Goal: Task Accomplishment & Management: Use online tool/utility

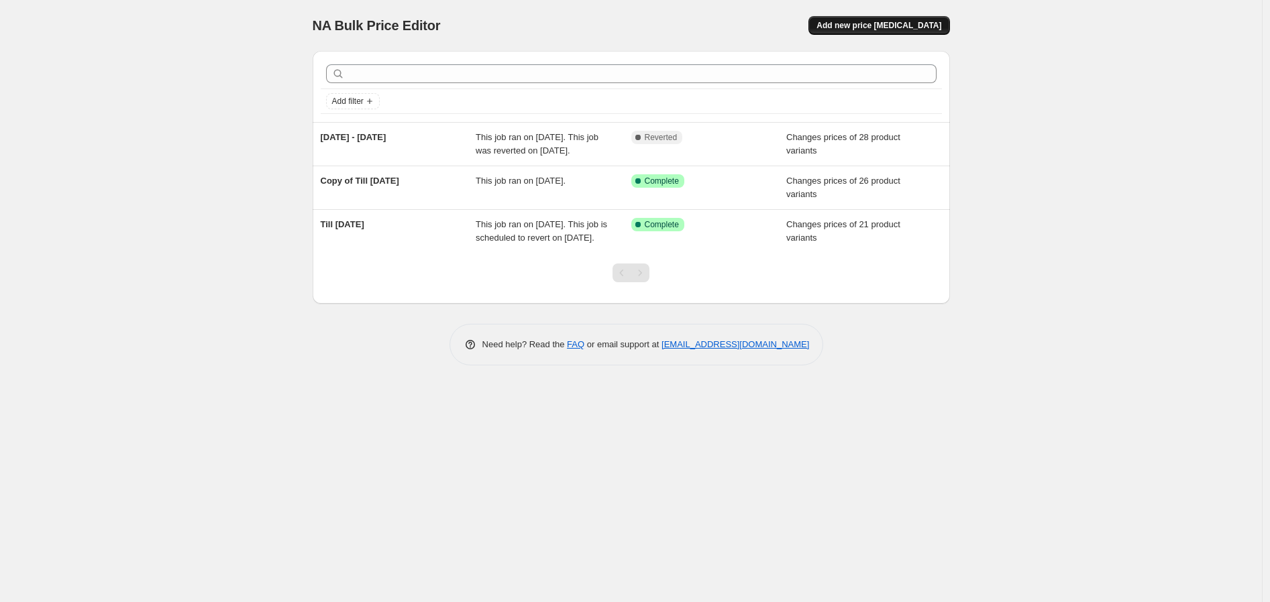
click at [923, 21] on span "Add new price [MEDICAL_DATA]" at bounding box center [879, 25] width 125 height 11
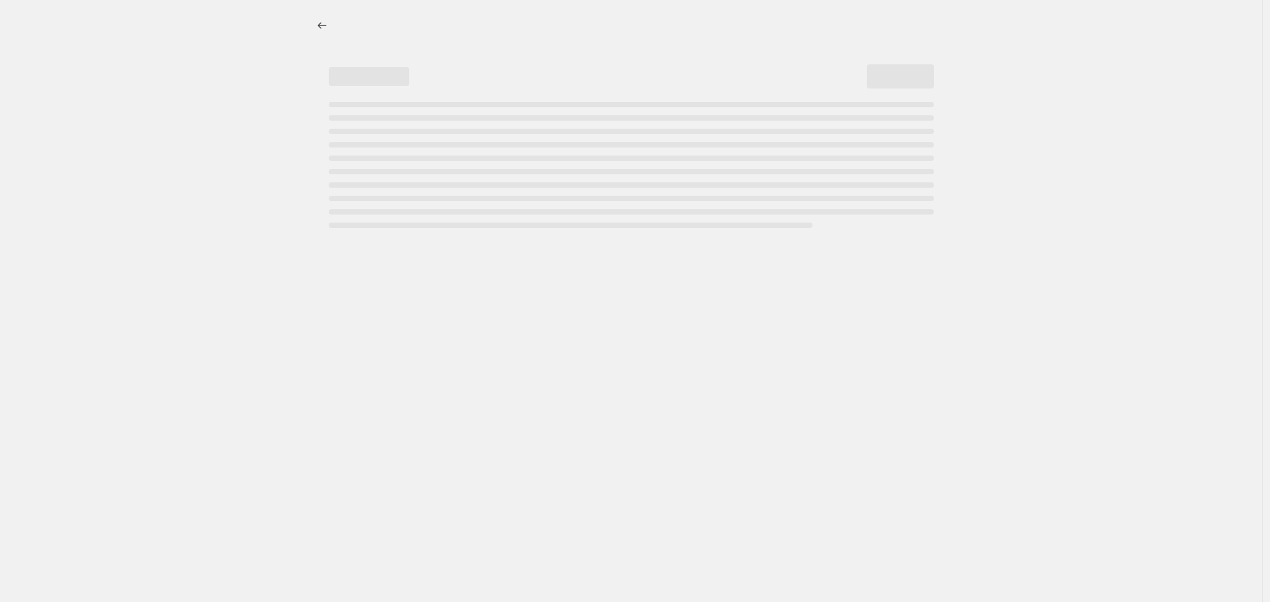
select select "percentage"
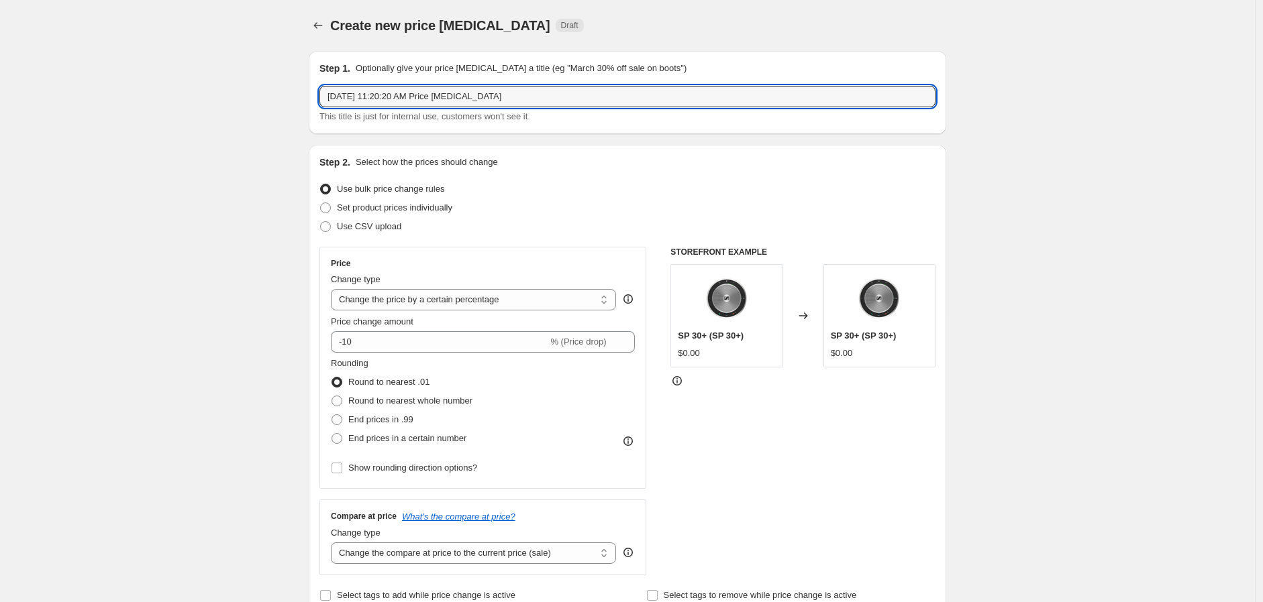
drag, startPoint x: 524, startPoint y: 104, endPoint x: 320, endPoint y: 109, distance: 204.0
click at [320, 109] on div "Step 1. Optionally give your price change job a title (eg "March 30% off sale o…" at bounding box center [627, 92] width 637 height 83
type input "M480 and Acc Open launch promo"
click at [389, 207] on span "Set product prices individually" at bounding box center [394, 208] width 115 height 10
click at [321, 203] on input "Set product prices individually" at bounding box center [320, 203] width 1 height 1
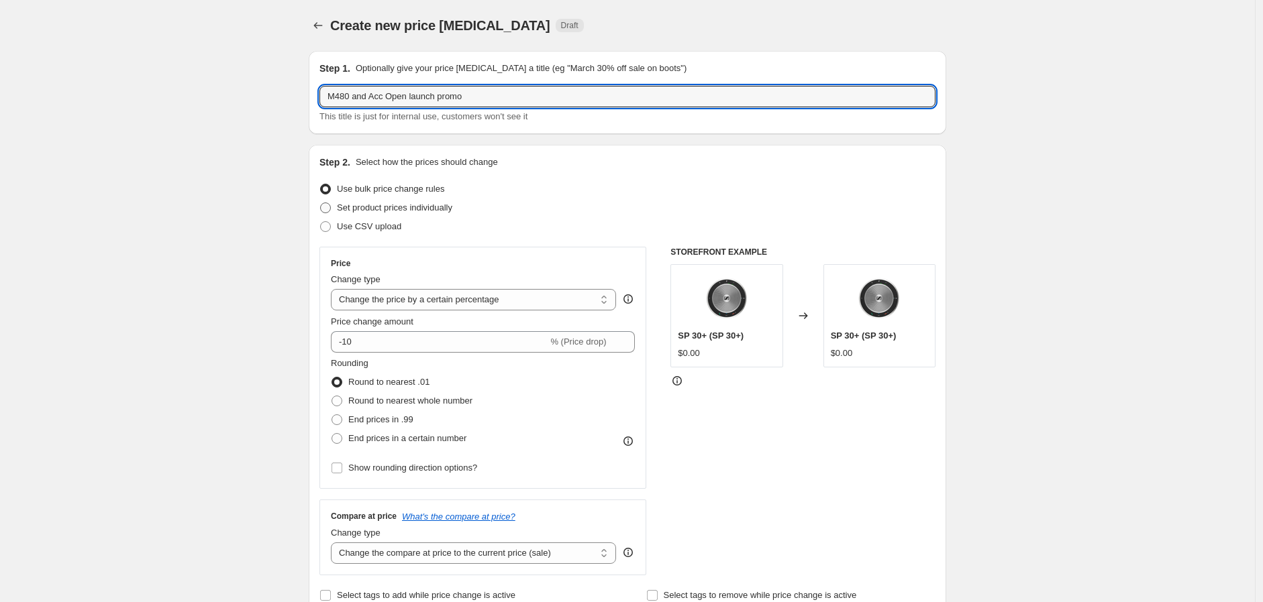
radio input "true"
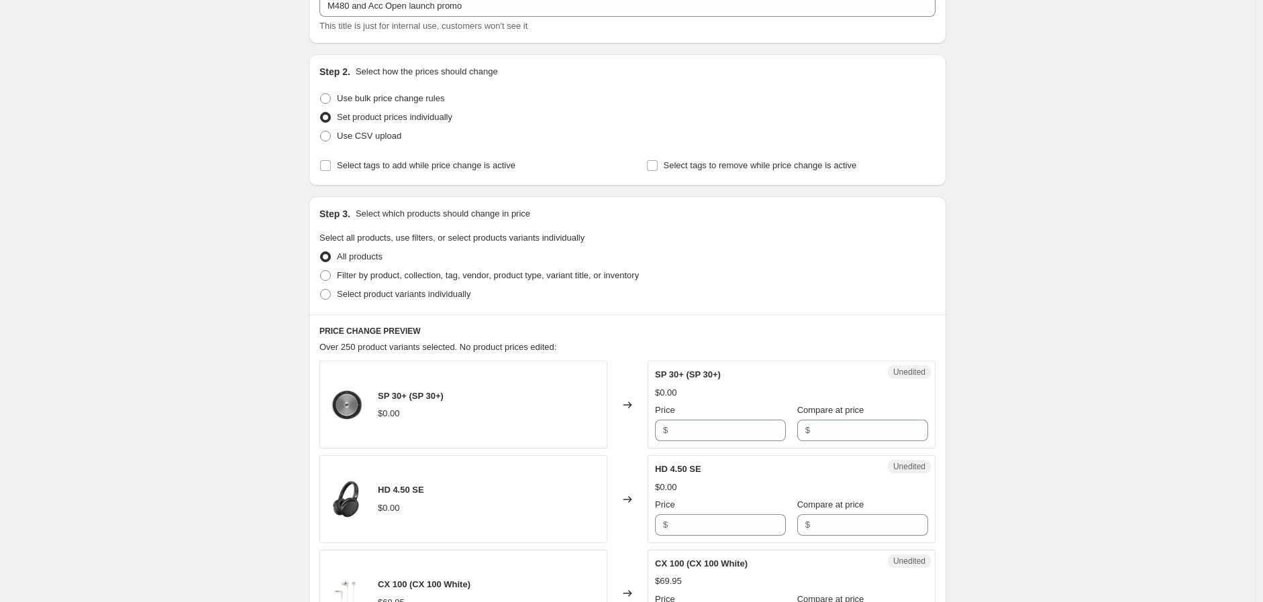
scroll to position [74, 0]
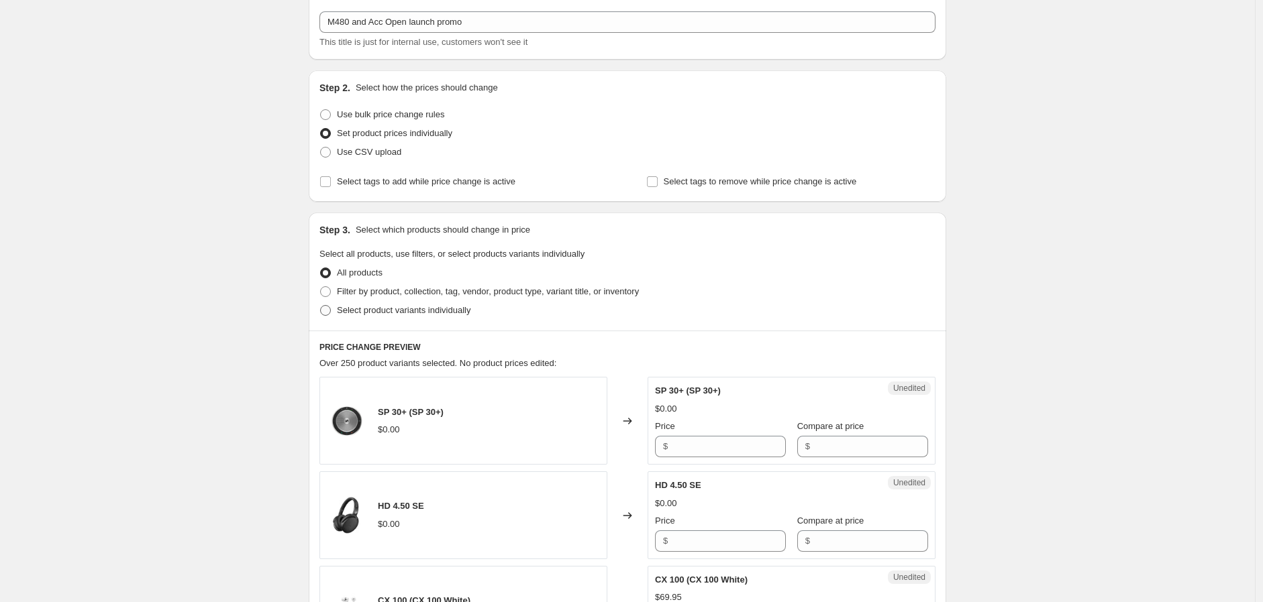
click at [390, 310] on span "Select product variants individually" at bounding box center [404, 310] width 134 height 10
click at [321, 306] on input "Select product variants individually" at bounding box center [320, 305] width 1 height 1
radio input "true"
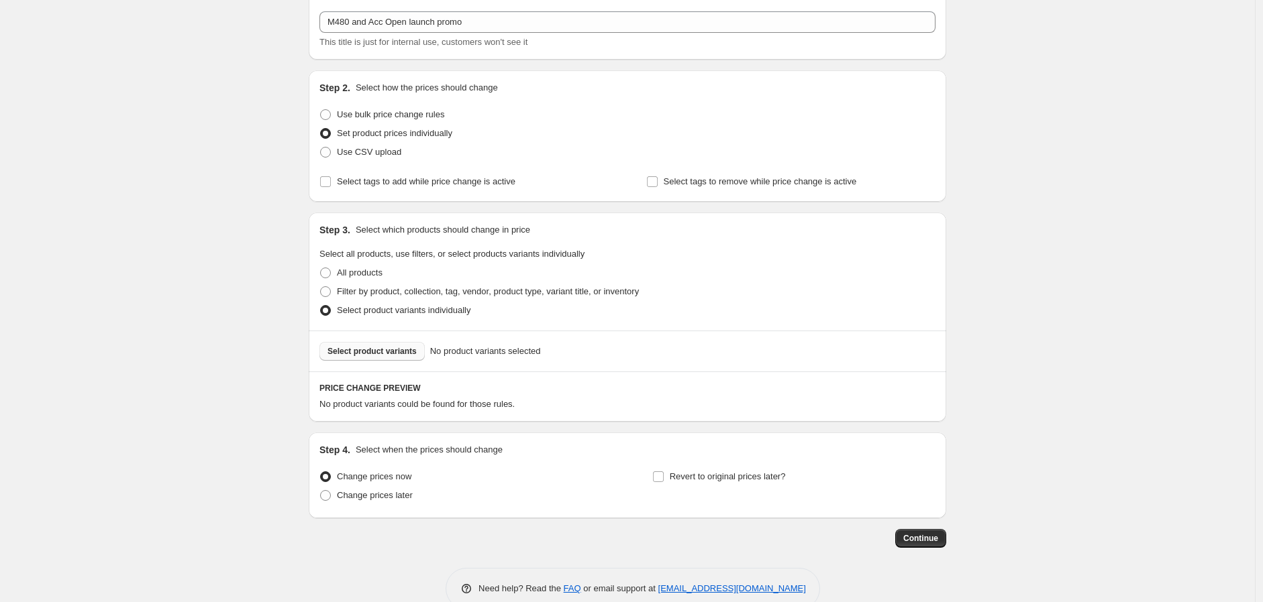
click at [385, 351] on span "Select product variants" at bounding box center [371, 351] width 89 height 11
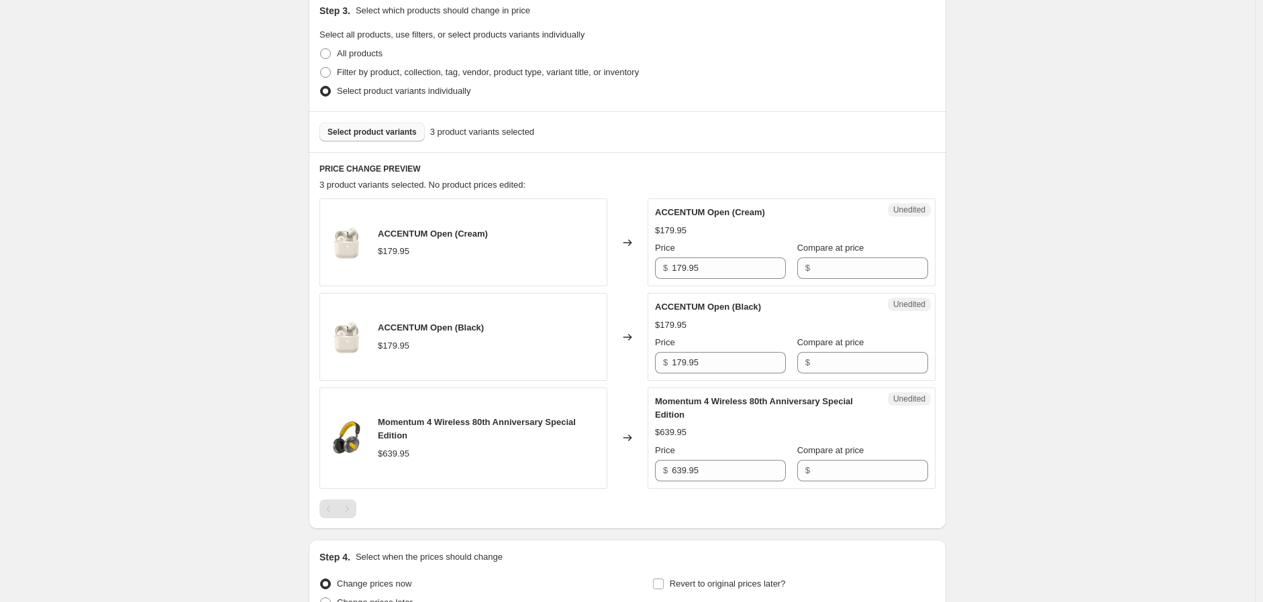
scroll to position [298, 0]
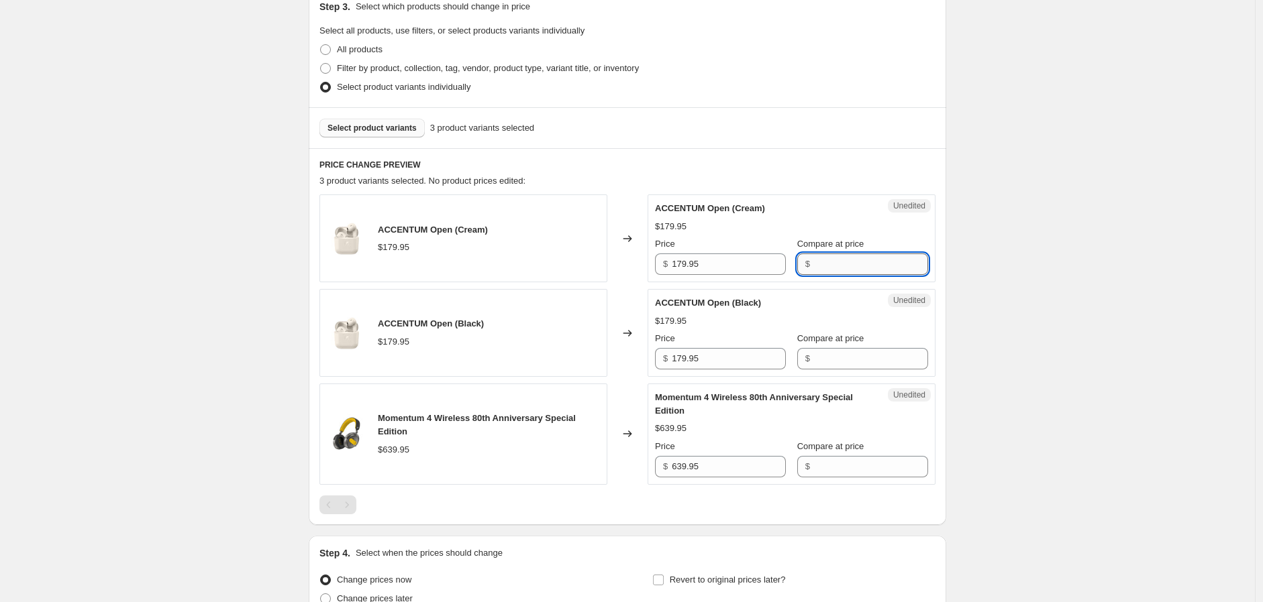
click at [822, 264] on input "Compare at price" at bounding box center [871, 264] width 114 height 21
type input "149"
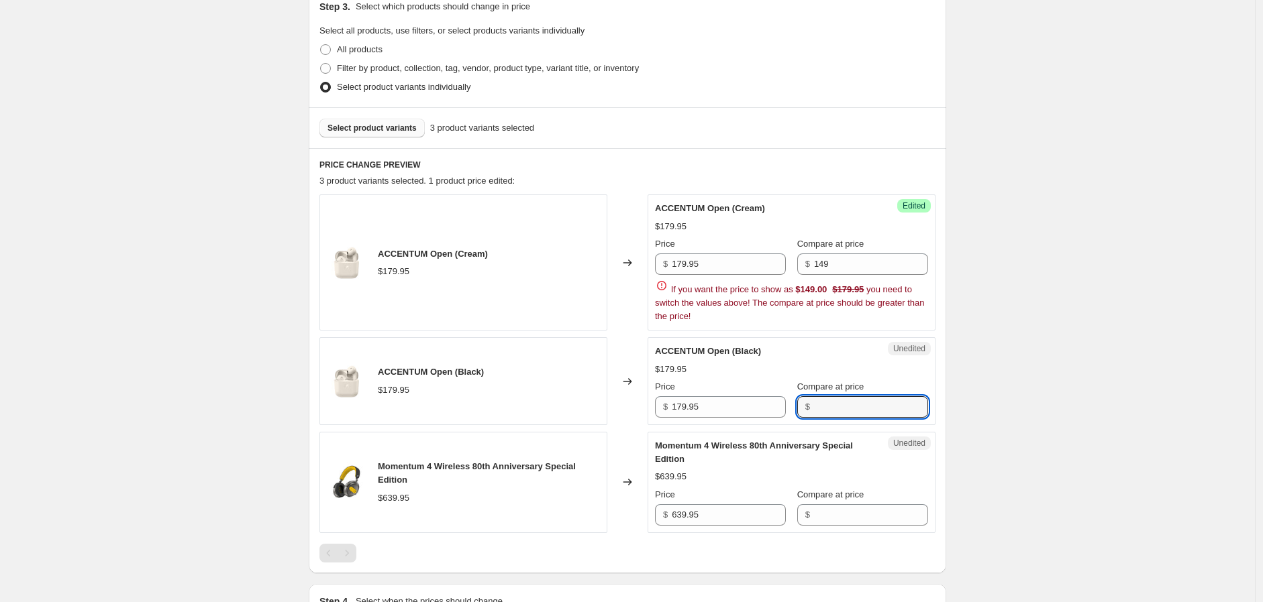
click at [831, 351] on div "ACCENTUM Open (Black) $179.95 Price $ 179.95 Compare at price $" at bounding box center [791, 381] width 273 height 73
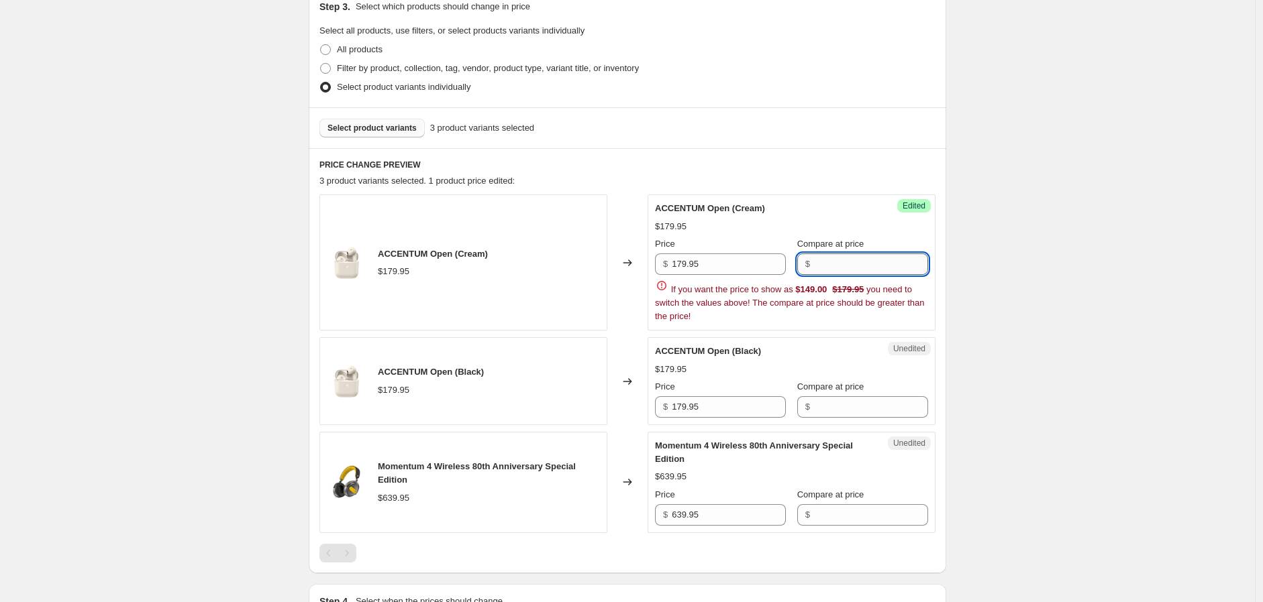
click at [819, 262] on input "Compare at price" at bounding box center [871, 264] width 114 height 21
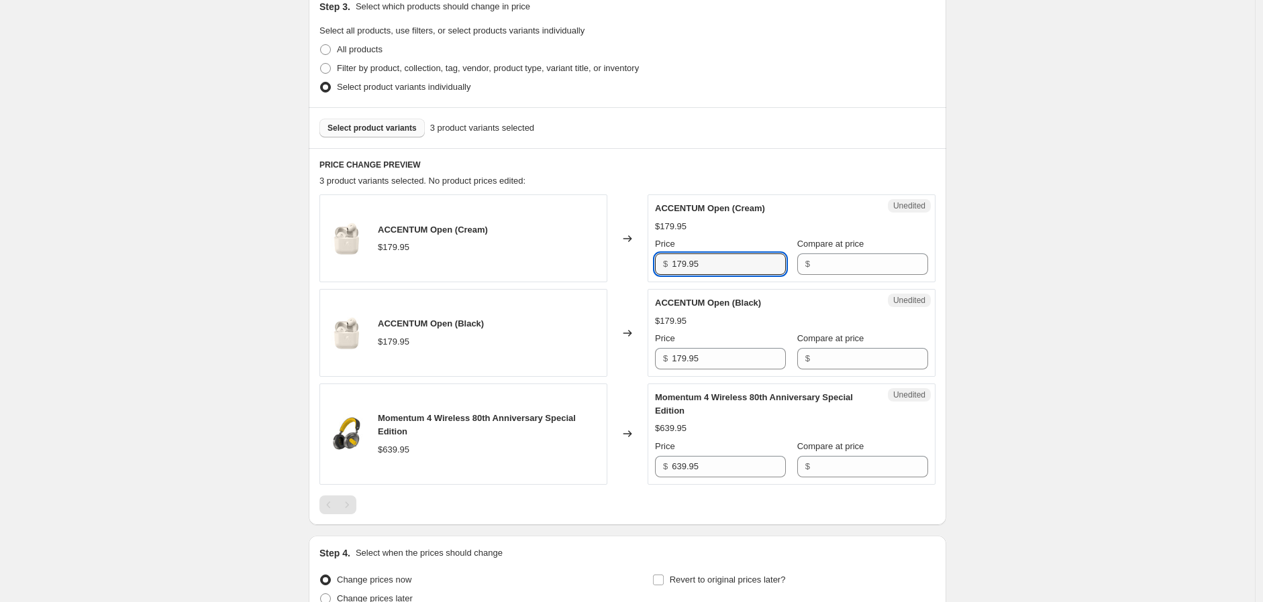
drag, startPoint x: 740, startPoint y: 274, endPoint x: 625, endPoint y: 270, distance: 114.8
click at [625, 270] on div "ACCENTUM Open (Cream) $179.95 Changed to Unedited ACCENTUM Open (Cream) $179.95…" at bounding box center [627, 239] width 616 height 88
type input "179.95"
click at [845, 271] on input "Compare at price" at bounding box center [871, 264] width 114 height 21
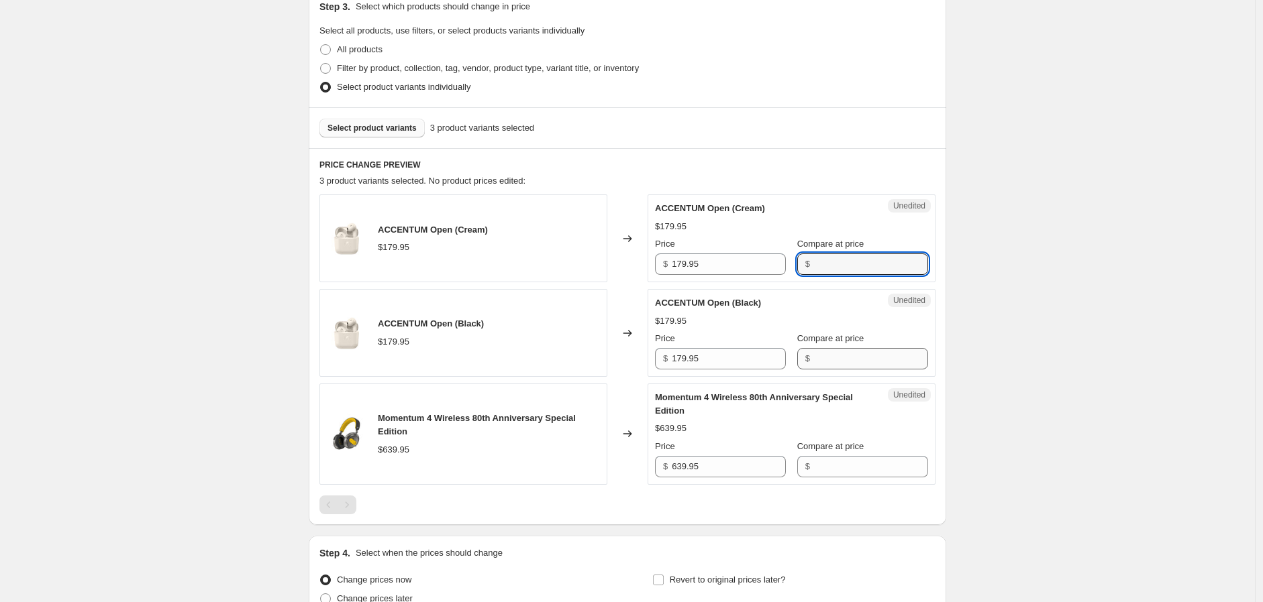
paste input "179.95"
type input "179.95"
click at [828, 364] on input "Compare at price" at bounding box center [871, 358] width 114 height 21
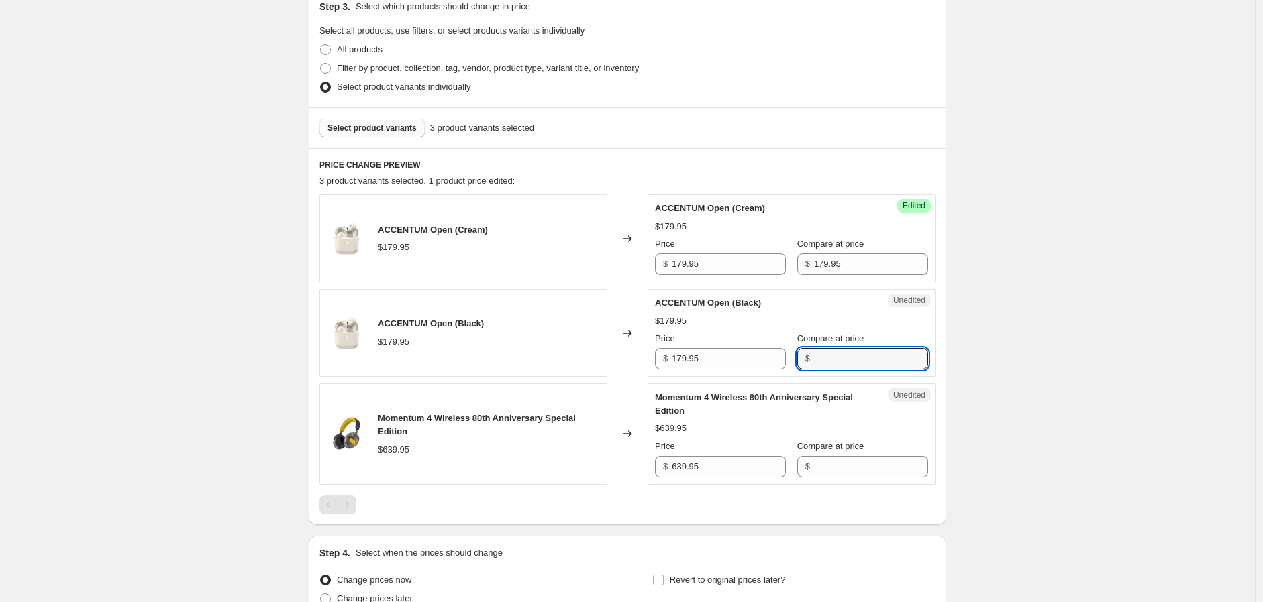
paste input "179.95"
type input "179.95"
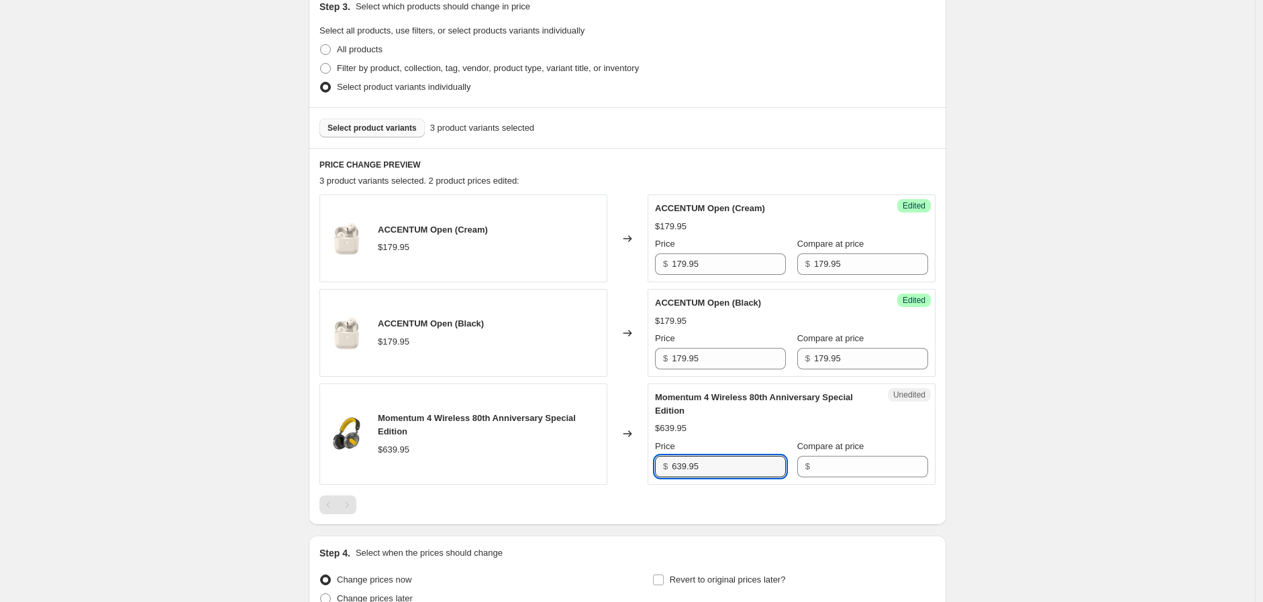
drag, startPoint x: 703, startPoint y: 470, endPoint x: 651, endPoint y: 466, distance: 52.5
click at [651, 466] on div "Unedited Momentum 4 Wireless 80th Anniversary Special Edition $639.95 Price $ 6…" at bounding box center [791, 434] width 288 height 101
drag, startPoint x: 732, startPoint y: 465, endPoint x: 644, endPoint y: 465, distance: 87.9
click at [635, 466] on div "Momentum 4 Wireless 80th Anniversary Special Edition $639.95 Changed to Unedite…" at bounding box center [627, 434] width 616 height 101
type input "639.95"
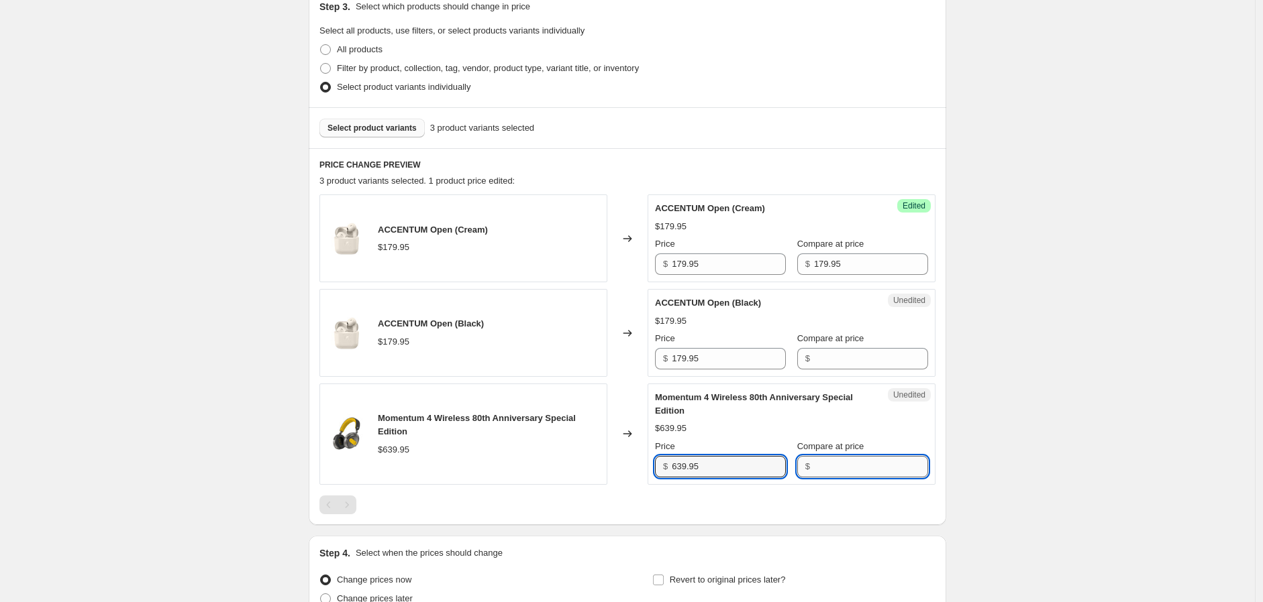
click at [852, 464] on input "Compare at price" at bounding box center [871, 466] width 114 height 21
paste input "639.95"
type input "639.95"
drag, startPoint x: 688, startPoint y: 460, endPoint x: 642, endPoint y: 473, distance: 47.6
click at [641, 470] on div "Momentum 4 Wireless 80th Anniversary Special Edition $639.95 Changed to Success…" at bounding box center [627, 434] width 616 height 101
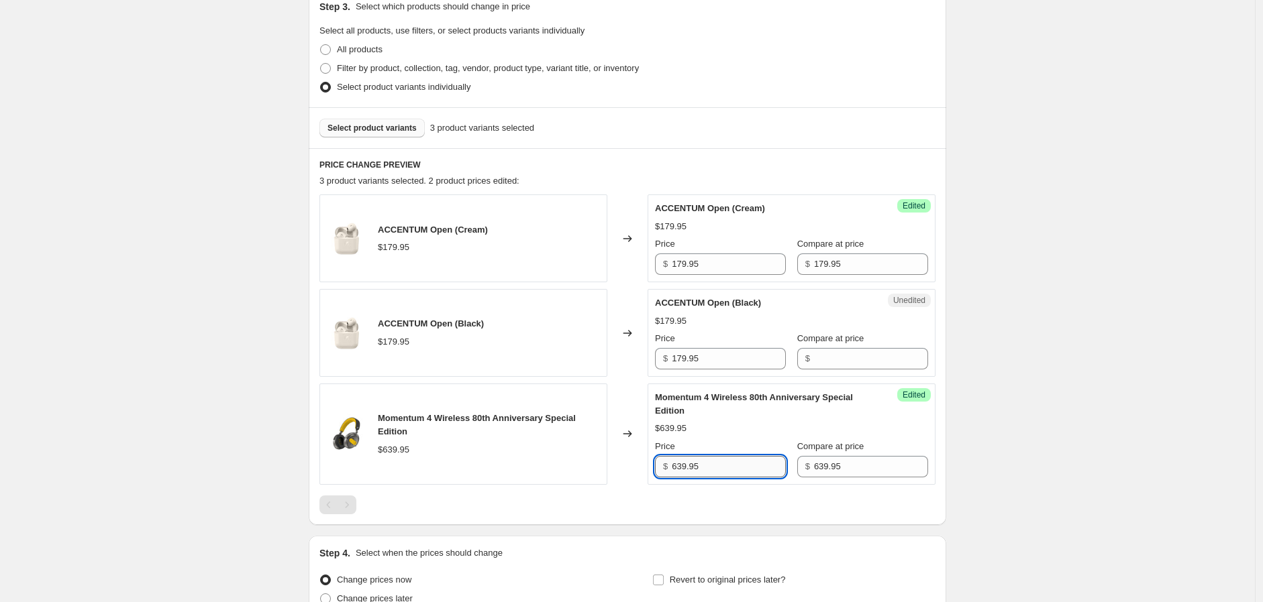
click at [711, 471] on input "639.95" at bounding box center [729, 466] width 114 height 21
click at [660, 460] on div "$ 639.95" at bounding box center [720, 466] width 131 height 21
type input "349"
drag, startPoint x: 728, startPoint y: 368, endPoint x: 662, endPoint y: 353, distance: 68.0
click at [662, 353] on div "$ 179.95" at bounding box center [720, 358] width 131 height 21
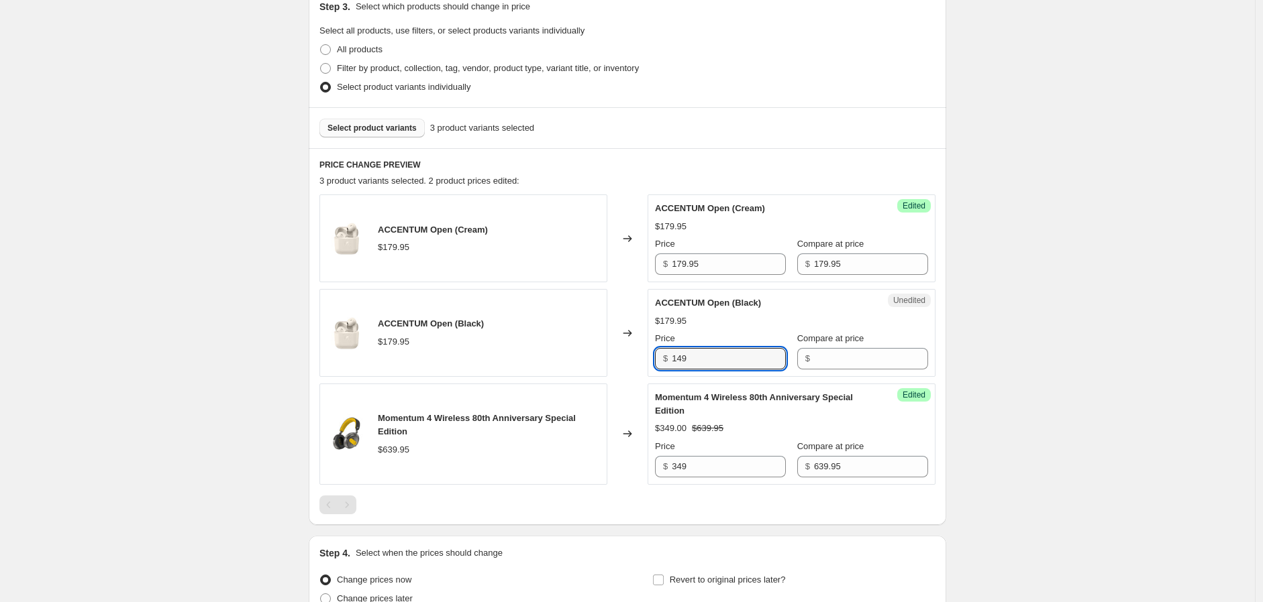
drag, startPoint x: 714, startPoint y: 358, endPoint x: 645, endPoint y: 357, distance: 69.1
click at [645, 357] on div "ACCENTUM Open (Black) $179.95 Changed to Unedited ACCENTUM Open (Black) $179.95…" at bounding box center [627, 333] width 616 height 88
type input "149"
click at [720, 305] on span "ACCENTUM Open (Black)" at bounding box center [708, 303] width 106 height 10
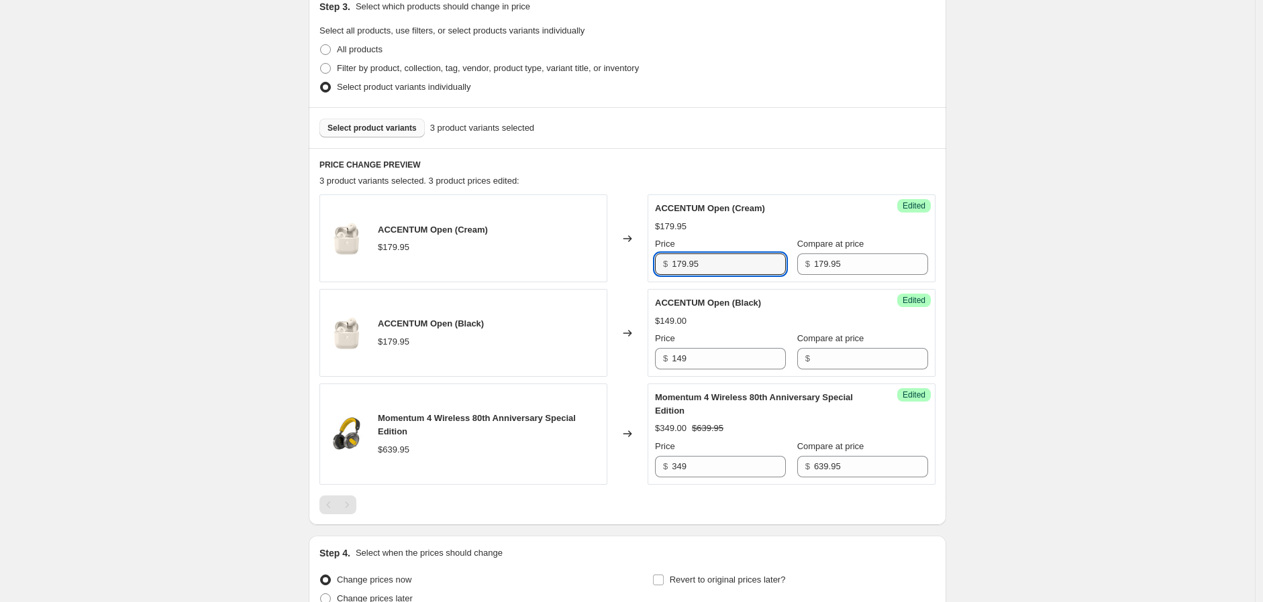
drag, startPoint x: 708, startPoint y: 268, endPoint x: 662, endPoint y: 260, distance: 46.9
click at [662, 260] on div "$ 179.95" at bounding box center [720, 264] width 131 height 21
paste input "49"
type input "149"
drag, startPoint x: 836, startPoint y: 264, endPoint x: 802, endPoint y: 268, distance: 33.9
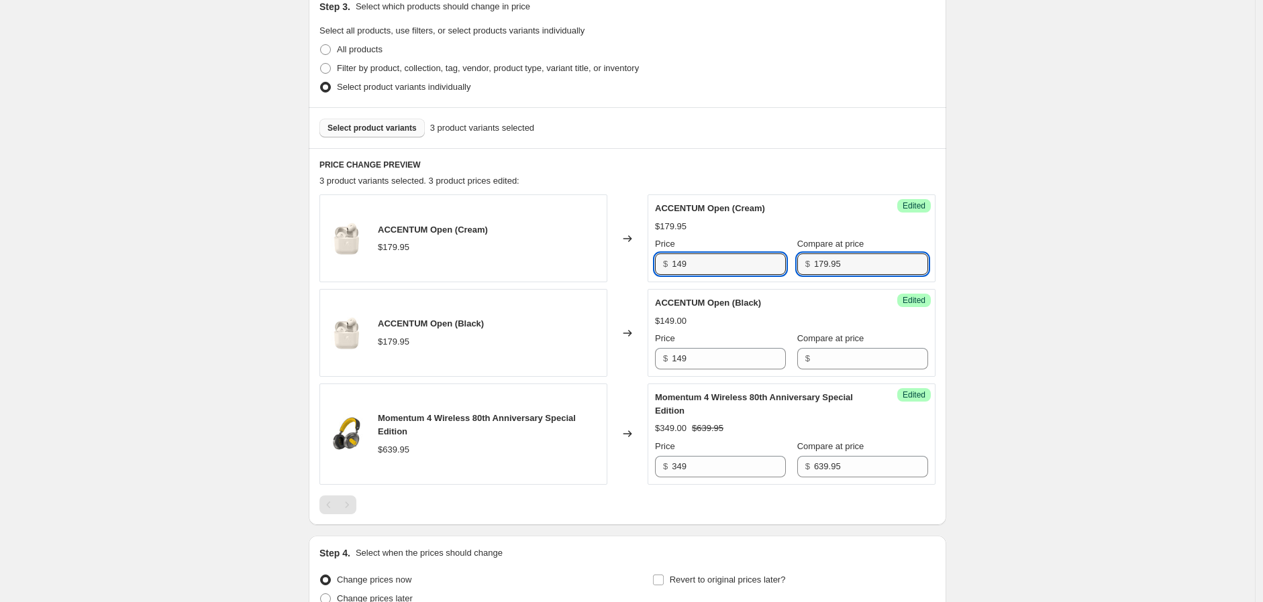
click at [802, 268] on div "$ 179.95" at bounding box center [862, 264] width 131 height 21
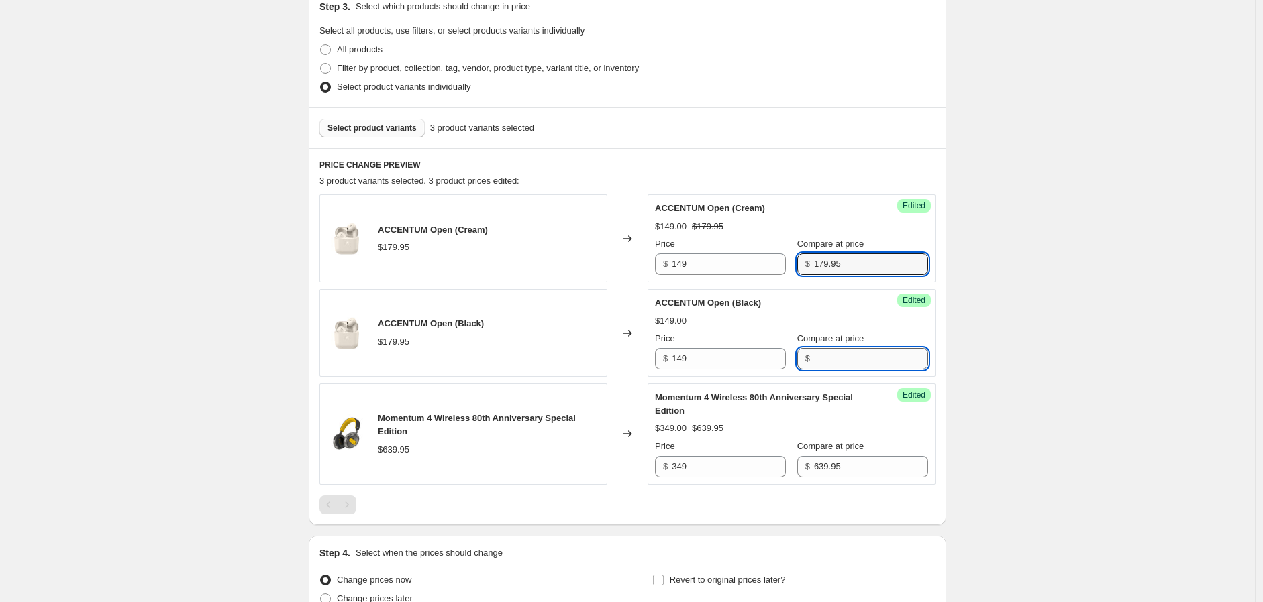
click at [839, 359] on input "Compare at price" at bounding box center [871, 358] width 114 height 21
paste input "179.95"
type input "179.95"
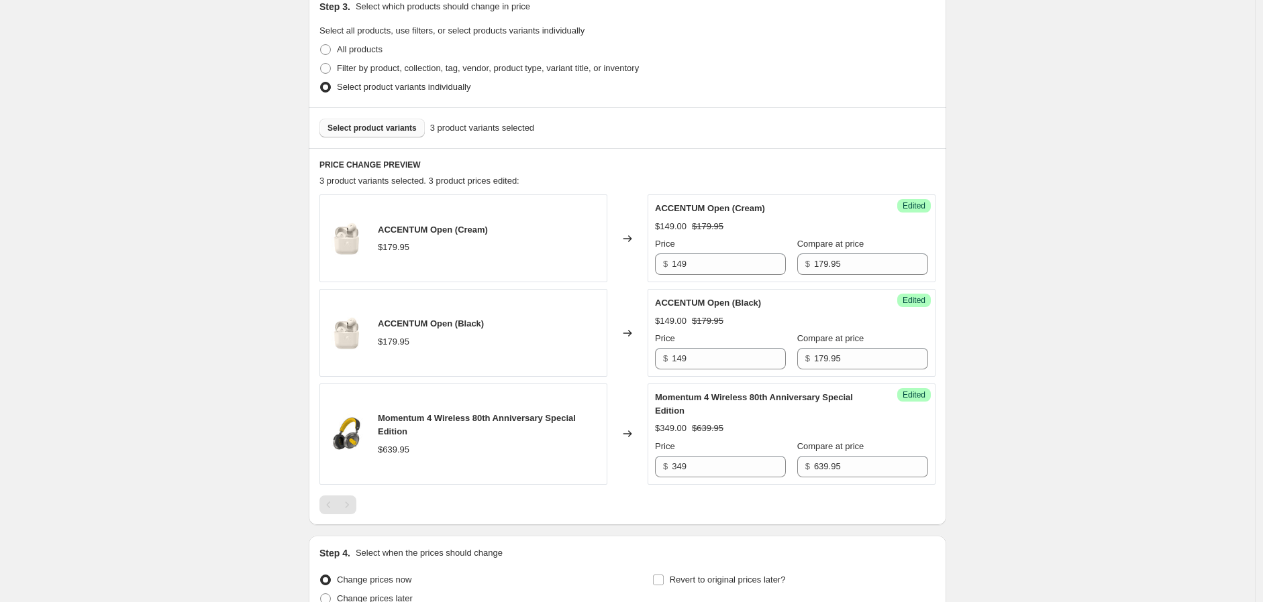
click at [1077, 326] on div "Create new price change job. This page is ready Create new price change job Dra…" at bounding box center [627, 217] width 1255 height 1031
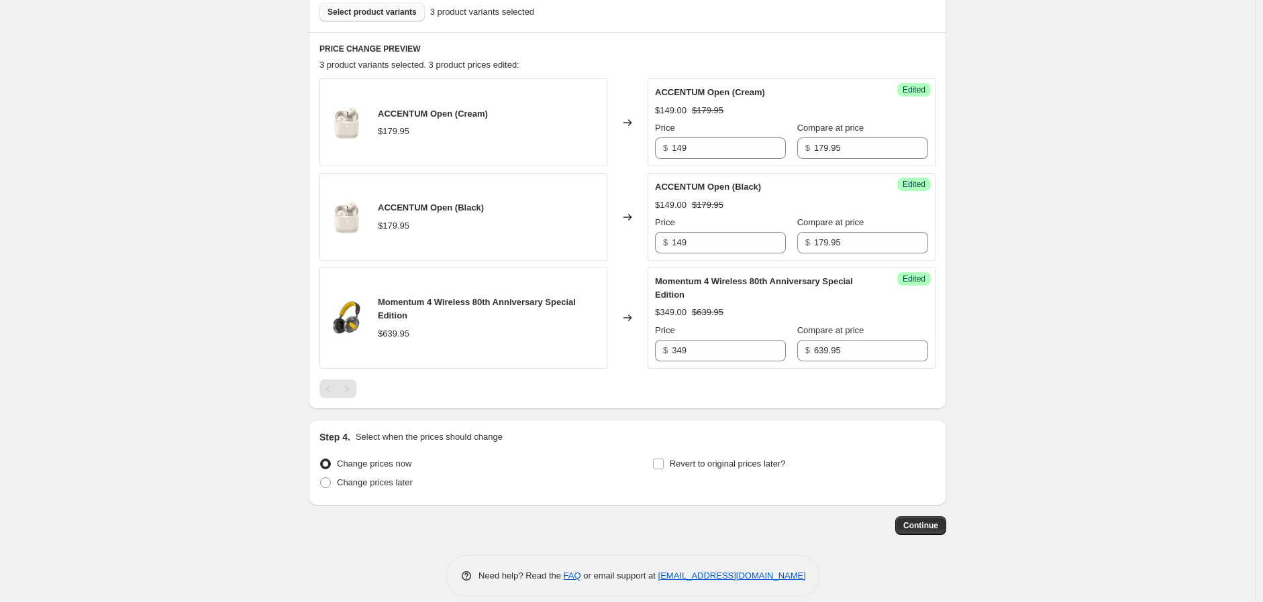
scroll to position [428, 0]
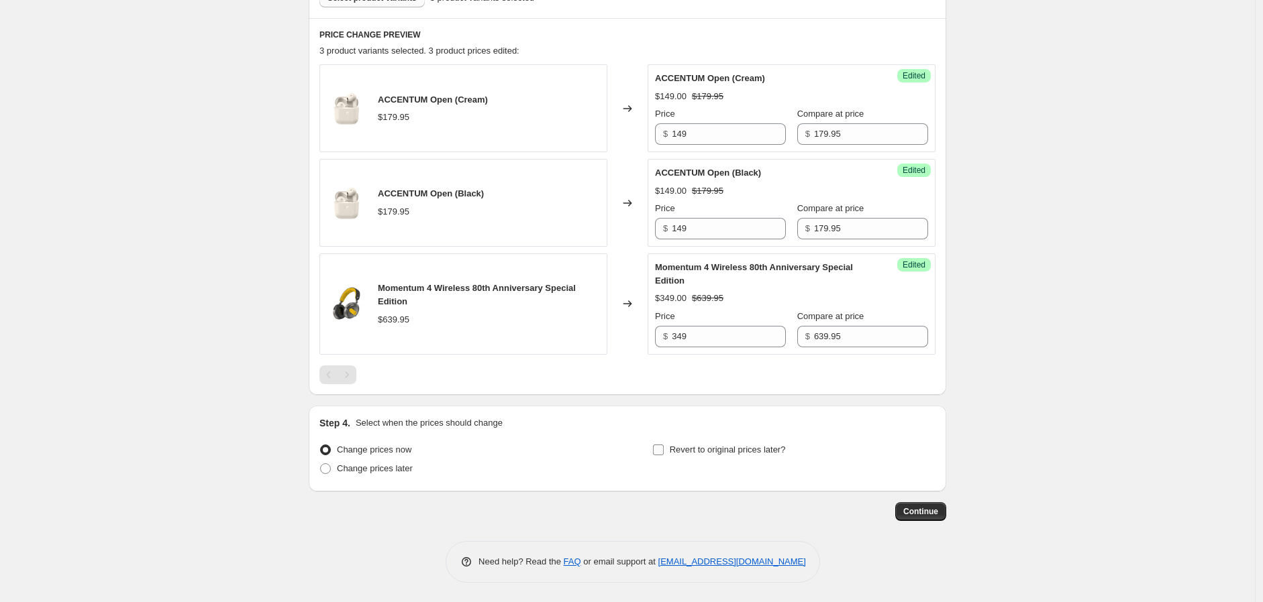
click at [660, 452] on input "Revert to original prices later?" at bounding box center [658, 450] width 11 height 11
checkbox input "true"
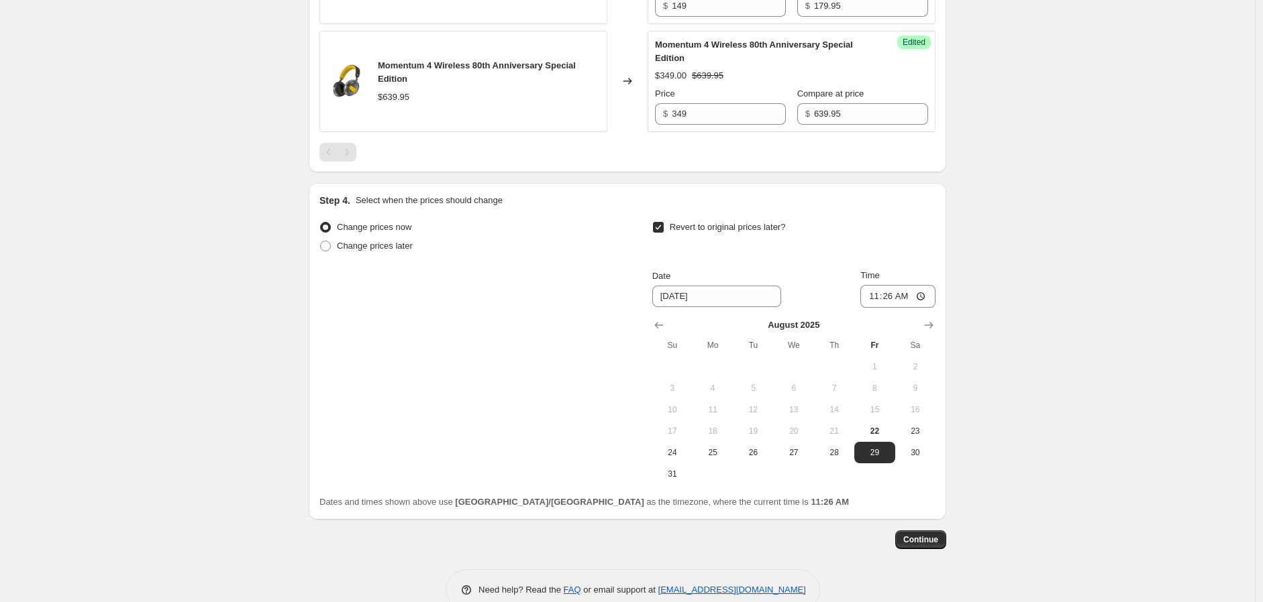
scroll to position [652, 0]
click at [676, 295] on input "8/29/2025" at bounding box center [716, 294] width 129 height 21
click at [931, 324] on icon "Show next month, September 2025" at bounding box center [928, 323] width 13 height 13
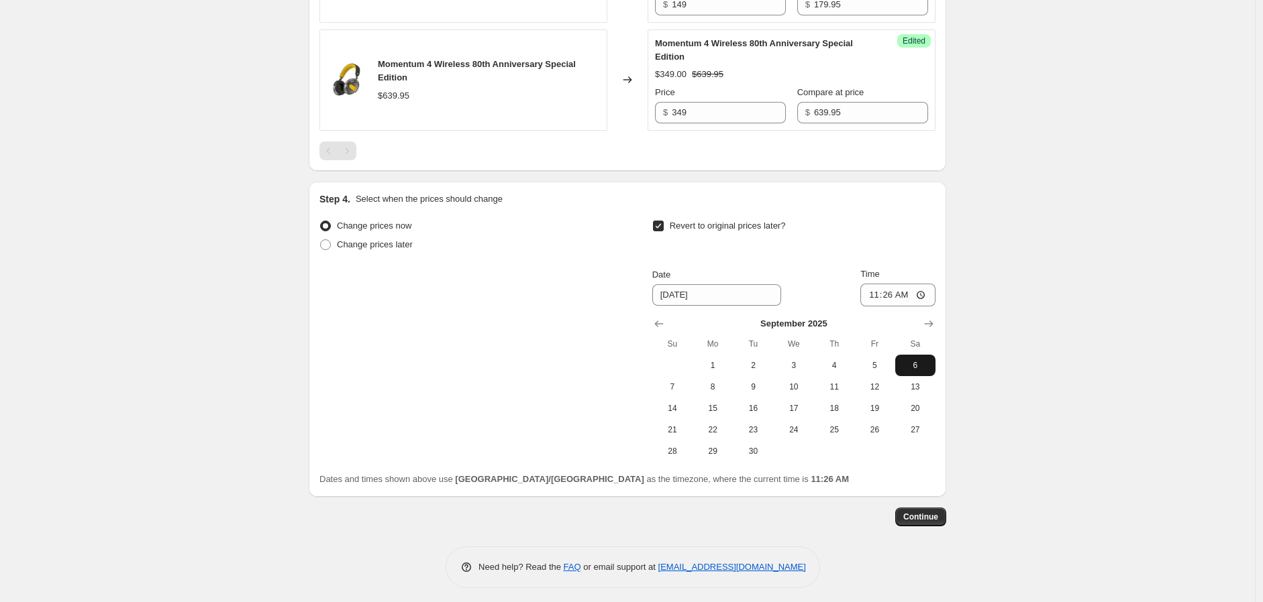
click at [919, 365] on span "6" at bounding box center [915, 365] width 30 height 11
type input "9/6/2025"
click at [872, 293] on input "11:26" at bounding box center [897, 295] width 75 height 23
click at [874, 297] on input "09:26" at bounding box center [897, 295] width 75 height 23
click at [906, 299] on input "10:00" at bounding box center [897, 295] width 75 height 23
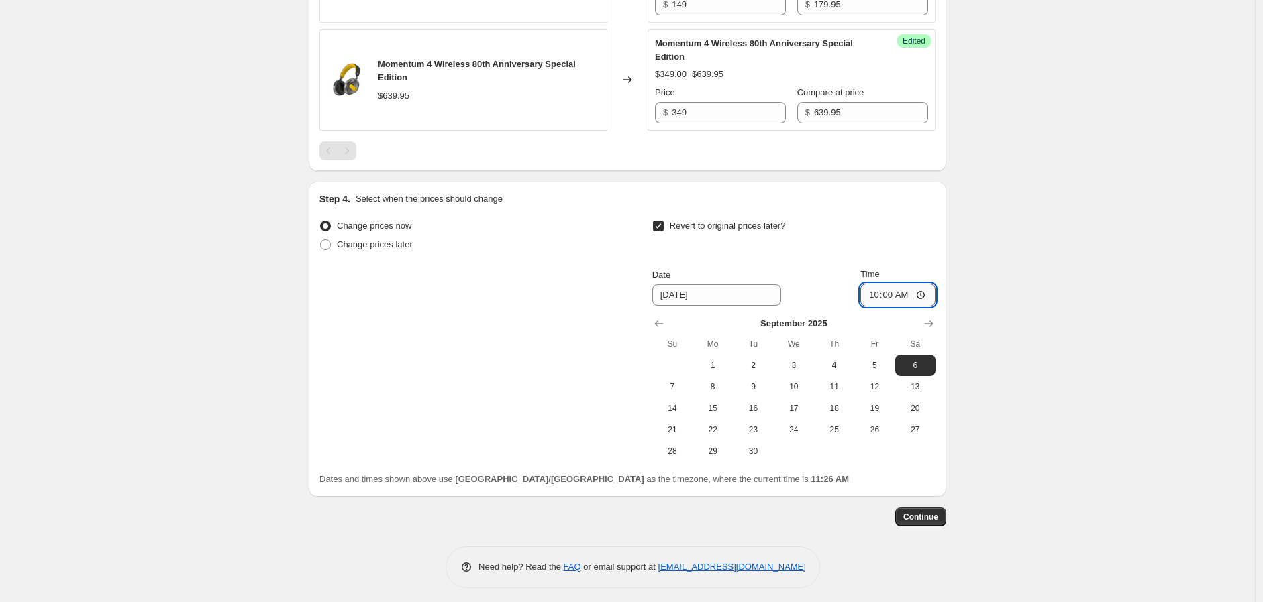
click at [923, 295] on input "10:00" at bounding box center [897, 295] width 75 height 23
type input "22:00"
click at [382, 249] on span "Change prices later" at bounding box center [375, 245] width 76 height 10
click at [321, 240] on input "Change prices later" at bounding box center [320, 240] width 1 height 1
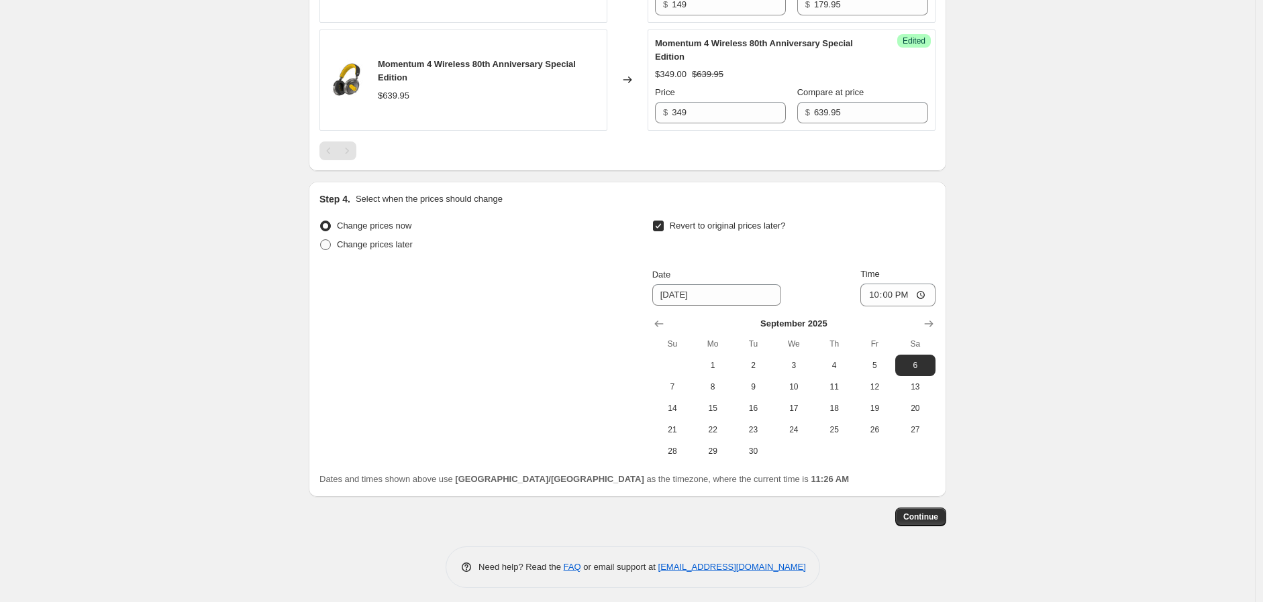
radio input "true"
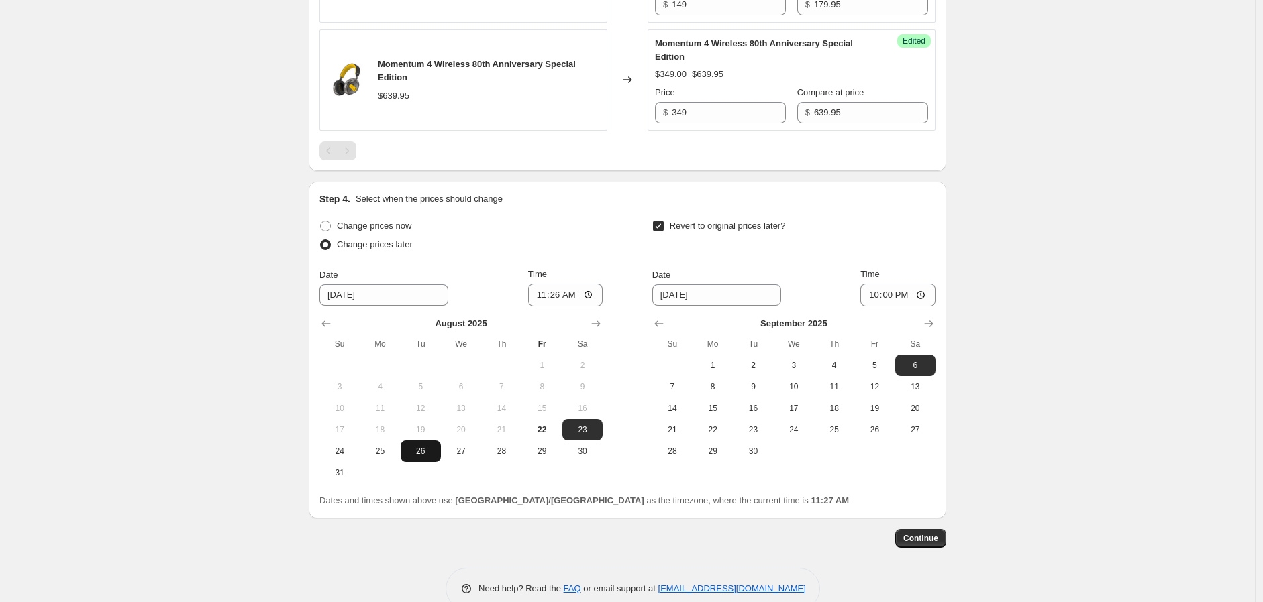
click at [434, 452] on span "26" at bounding box center [421, 451] width 30 height 11
type input "8/26/2025"
click at [564, 292] on input "11:26" at bounding box center [565, 295] width 75 height 23
type input "22:00"
click at [569, 226] on div "Change prices now" at bounding box center [460, 226] width 283 height 19
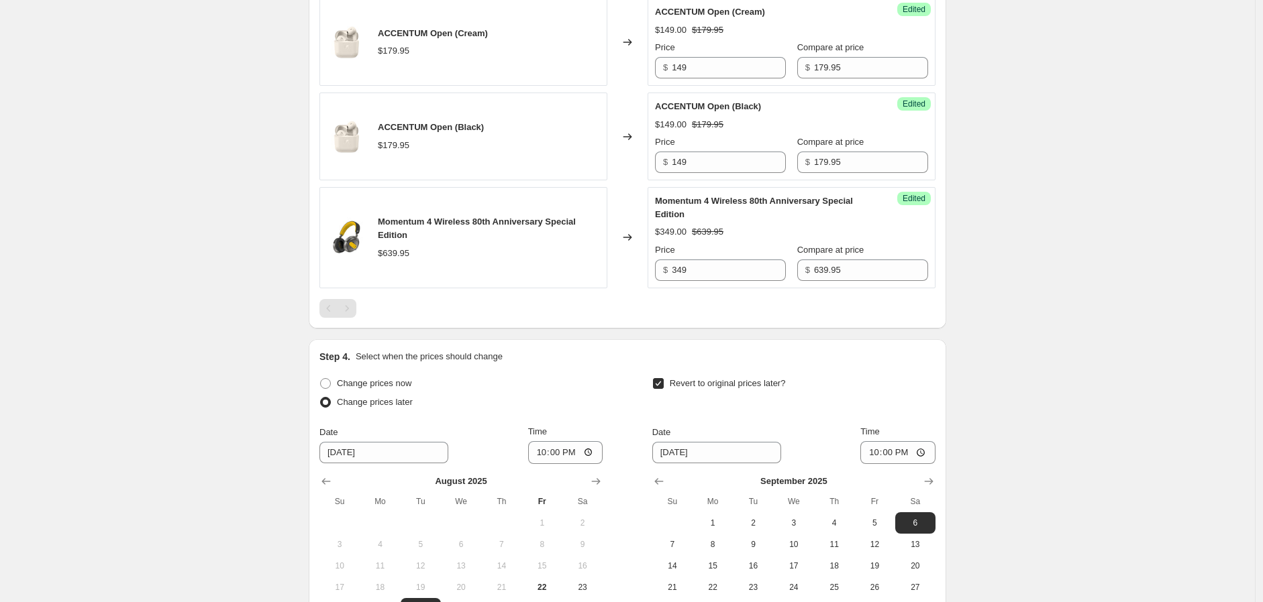
scroll to position [679, 0]
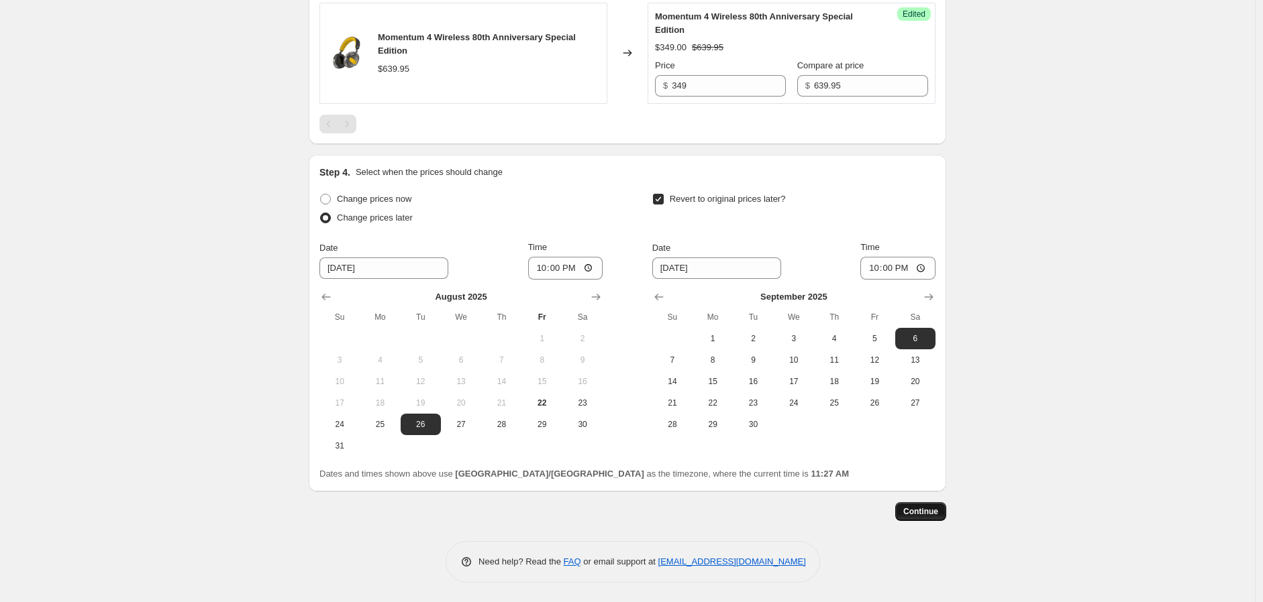
click at [930, 516] on span "Continue" at bounding box center [920, 512] width 35 height 11
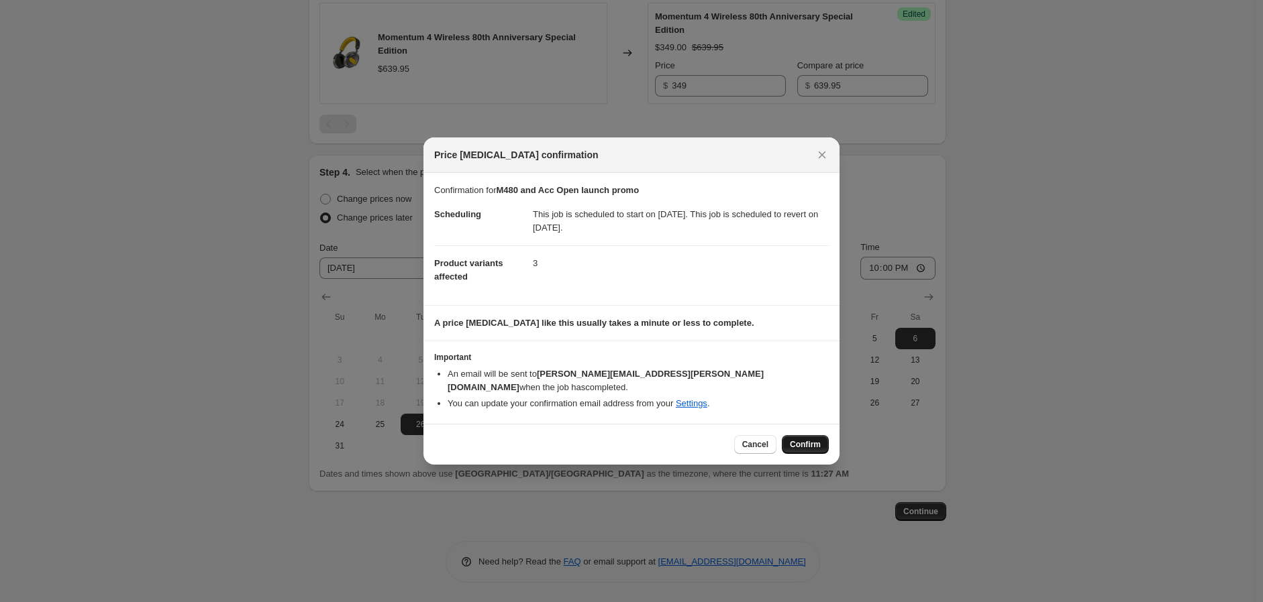
click at [807, 439] on span "Confirm" at bounding box center [805, 444] width 31 height 11
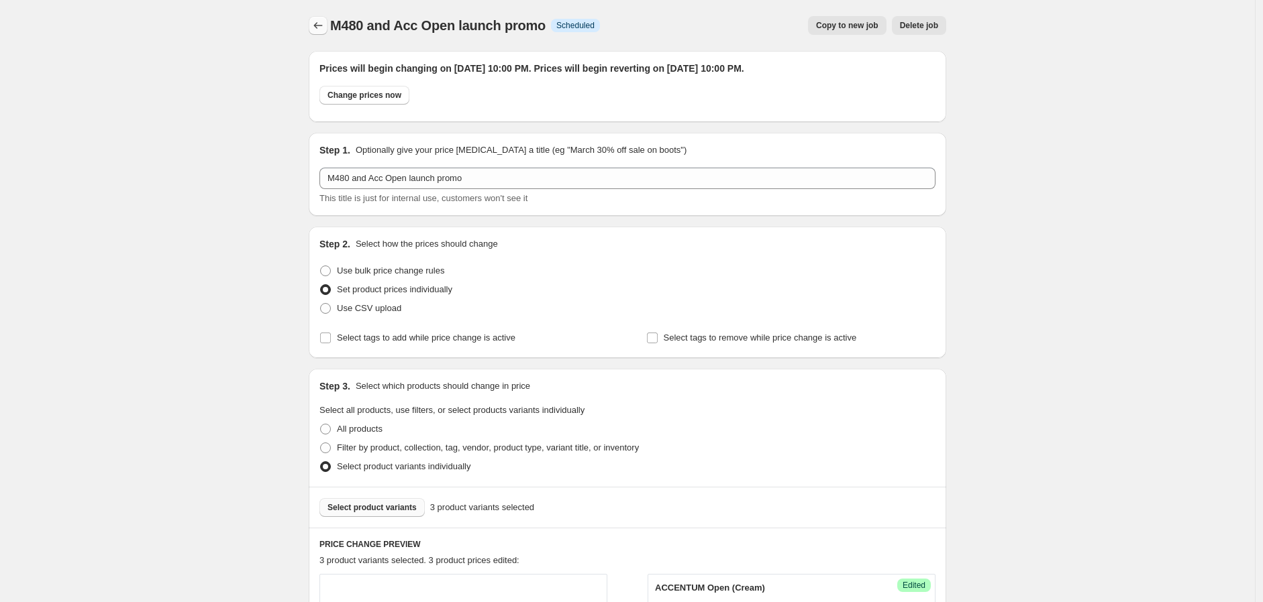
click at [322, 22] on icon "Price change jobs" at bounding box center [317, 25] width 13 height 13
